Goal: Find contact information: Obtain details needed to contact an individual or organization

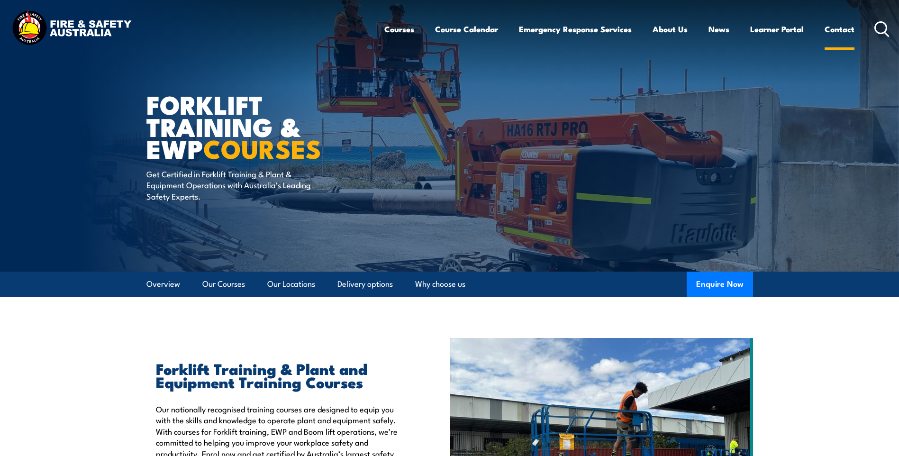
click at [844, 29] on link "Contact" at bounding box center [839, 29] width 30 height 25
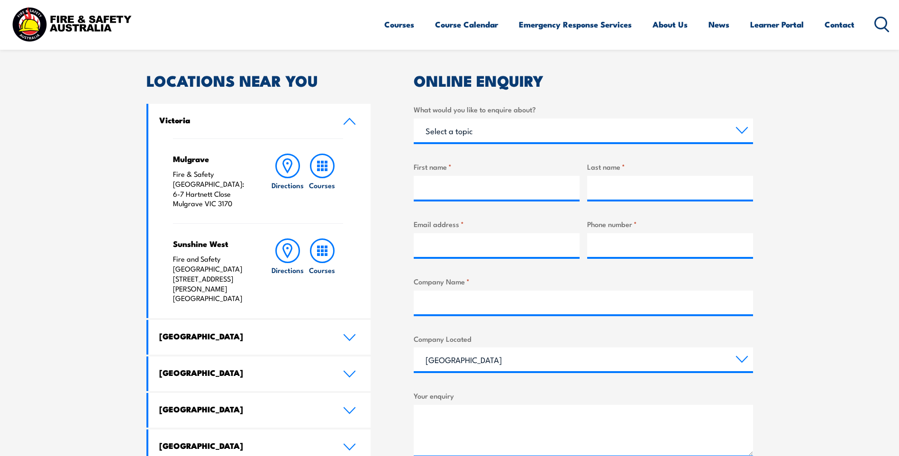
scroll to position [284, 0]
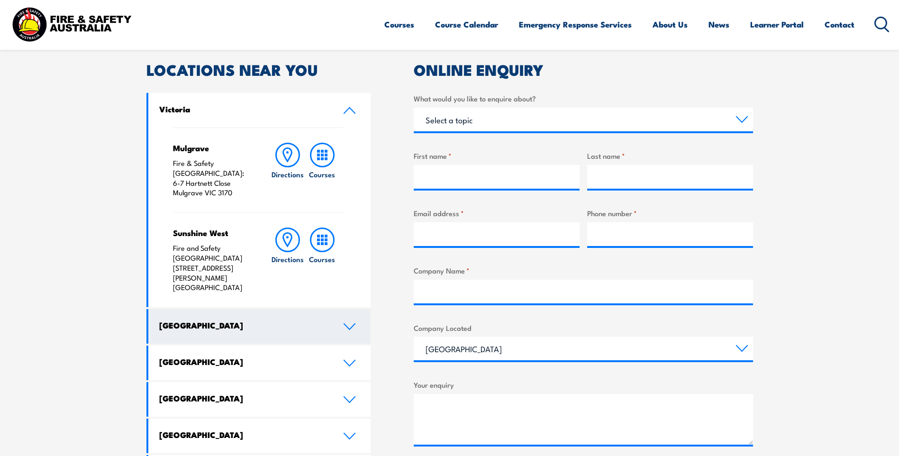
click at [350, 323] on icon at bounding box center [349, 327] width 13 height 8
